Goal: Transaction & Acquisition: Obtain resource

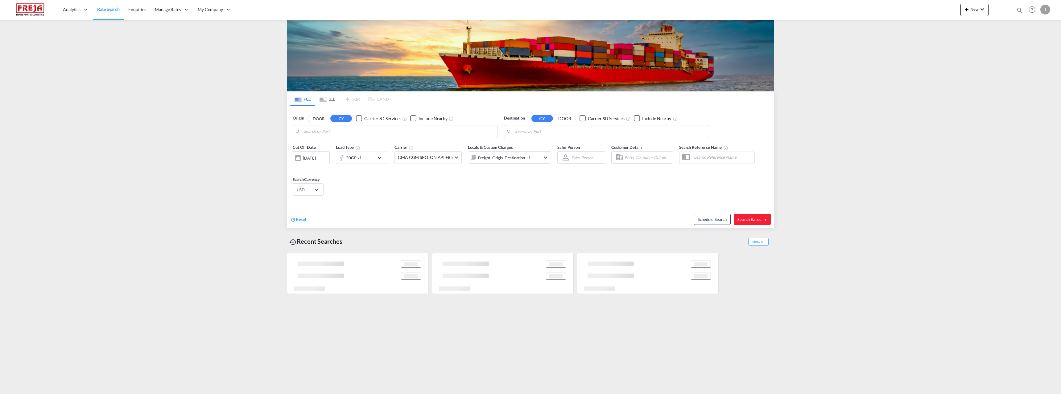
type input "[GEOGRAPHIC_DATA], [GEOGRAPHIC_DATA]"
type input "Aalborg, DKAAL"
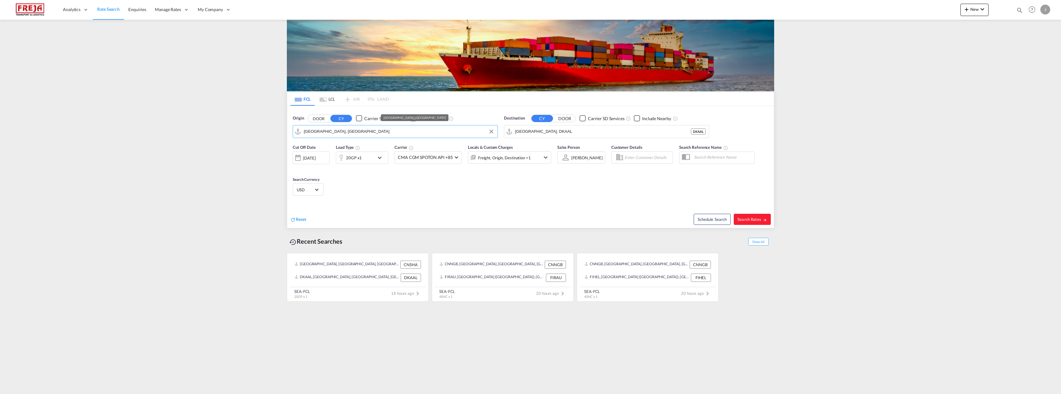
click at [440, 132] on input "[GEOGRAPHIC_DATA], [GEOGRAPHIC_DATA]" at bounding box center [399, 131] width 191 height 9
click at [352, 150] on div "Raumo ( Rauma ) Finland FIRAU" at bounding box center [351, 148] width 117 height 19
type input "Raumo (Rauma), [GEOGRAPHIC_DATA]"
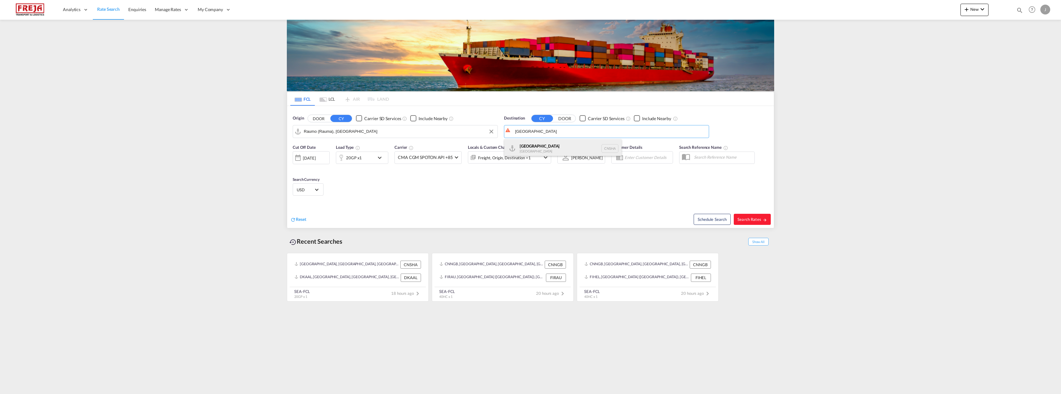
click at [543, 146] on div "Shanghai China CNSHA" at bounding box center [562, 148] width 117 height 19
type input "[GEOGRAPHIC_DATA], [GEOGRAPHIC_DATA]"
click at [360, 160] on div "20GP x1" at bounding box center [354, 158] width 16 height 9
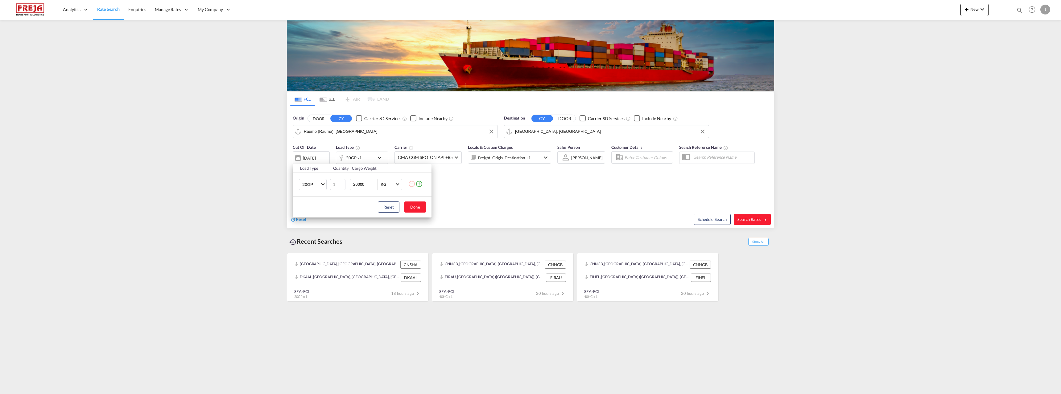
click at [321, 190] on td "20GP 20GP 40GP 40HC 45HC 20RE 40RE 40HR 20OT 40OT 20FR 40FR 40NR 20NR 45S 20TK …" at bounding box center [311, 185] width 37 height 24
click at [321, 187] on md-select-value "20GP" at bounding box center [314, 184] width 25 height 10
click at [314, 215] on md-option "40HC" at bounding box center [318, 214] width 42 height 15
click at [415, 210] on button "Done" at bounding box center [415, 207] width 22 height 11
click at [751, 218] on span "Search Rates" at bounding box center [752, 219] width 30 height 5
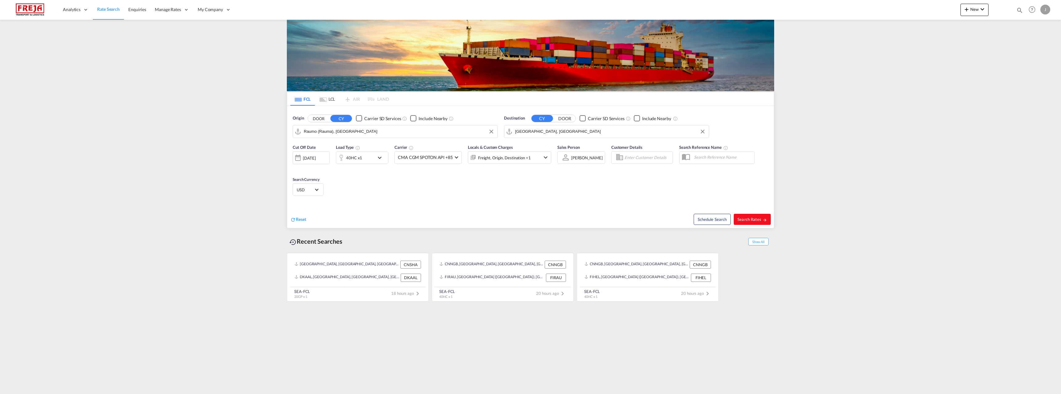
type input "FIRAU to CNSHA / 4 Sep 2025"
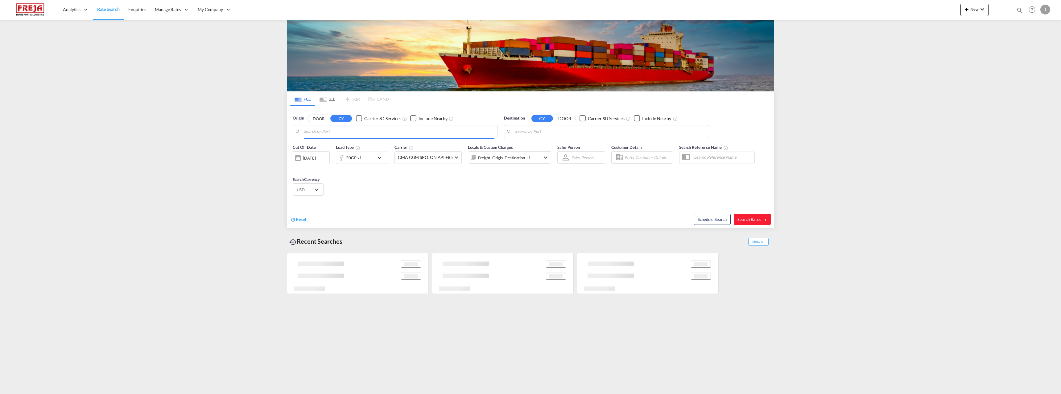
type input "Raumo (Rauma), [GEOGRAPHIC_DATA]"
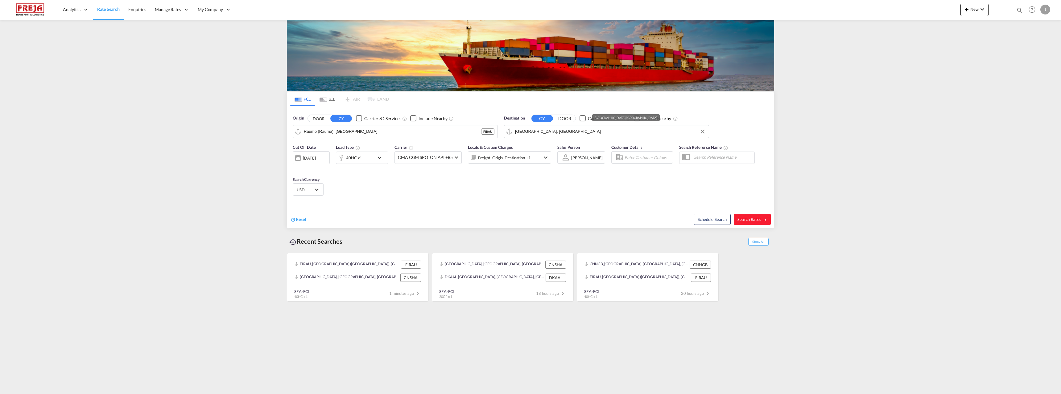
click at [537, 132] on input "[GEOGRAPHIC_DATA], [GEOGRAPHIC_DATA]" at bounding box center [610, 131] width 191 height 9
click at [526, 167] on div "[GEOGRAPHIC_DATA] , [GEOGRAPHIC_DATA] [GEOGRAPHIC_DATA] CAMTR" at bounding box center [562, 173] width 117 height 22
type input "[GEOGRAPHIC_DATA], [GEOGRAPHIC_DATA], CAMTR"
click at [745, 222] on span "Search Rates" at bounding box center [752, 219] width 30 height 5
type input "FIRAU to CAMTR / [DATE]"
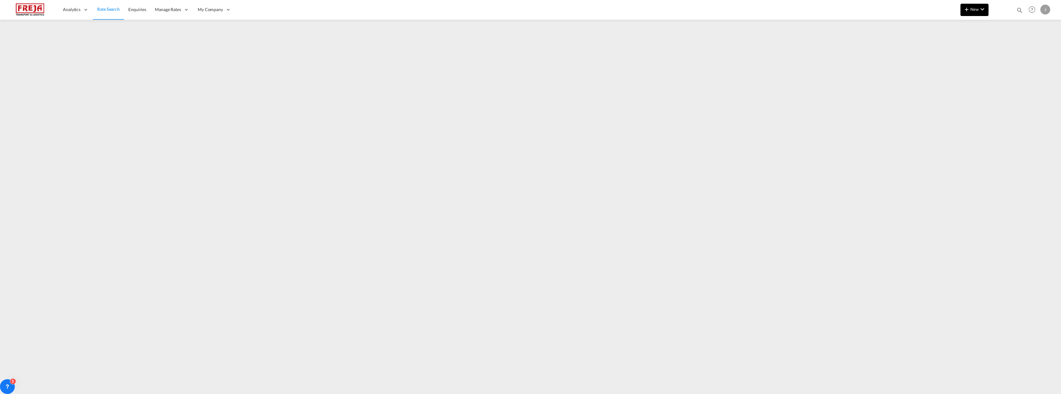
click at [974, 9] on span "New" at bounding box center [974, 9] width 23 height 5
click at [1003, 48] on span "Ratesheet" at bounding box center [999, 46] width 7 height 12
